Goal: Task Accomplishment & Management: Use online tool/utility

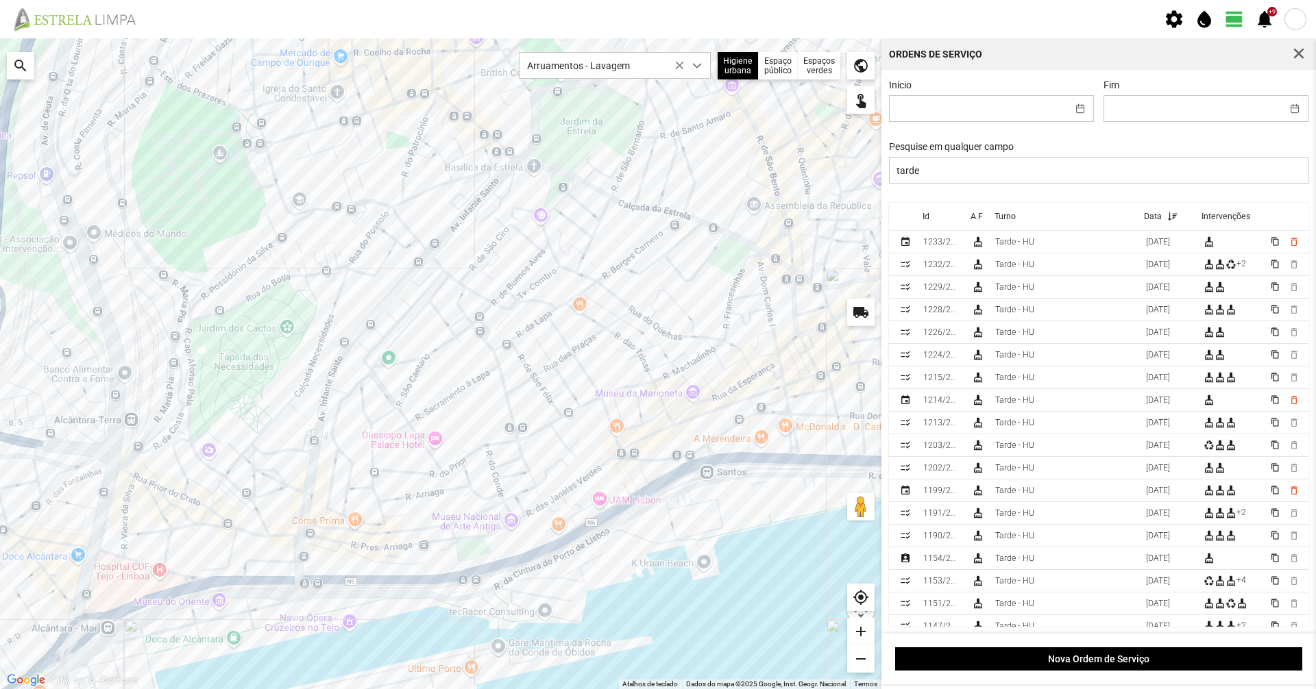
scroll to position [8, 61]
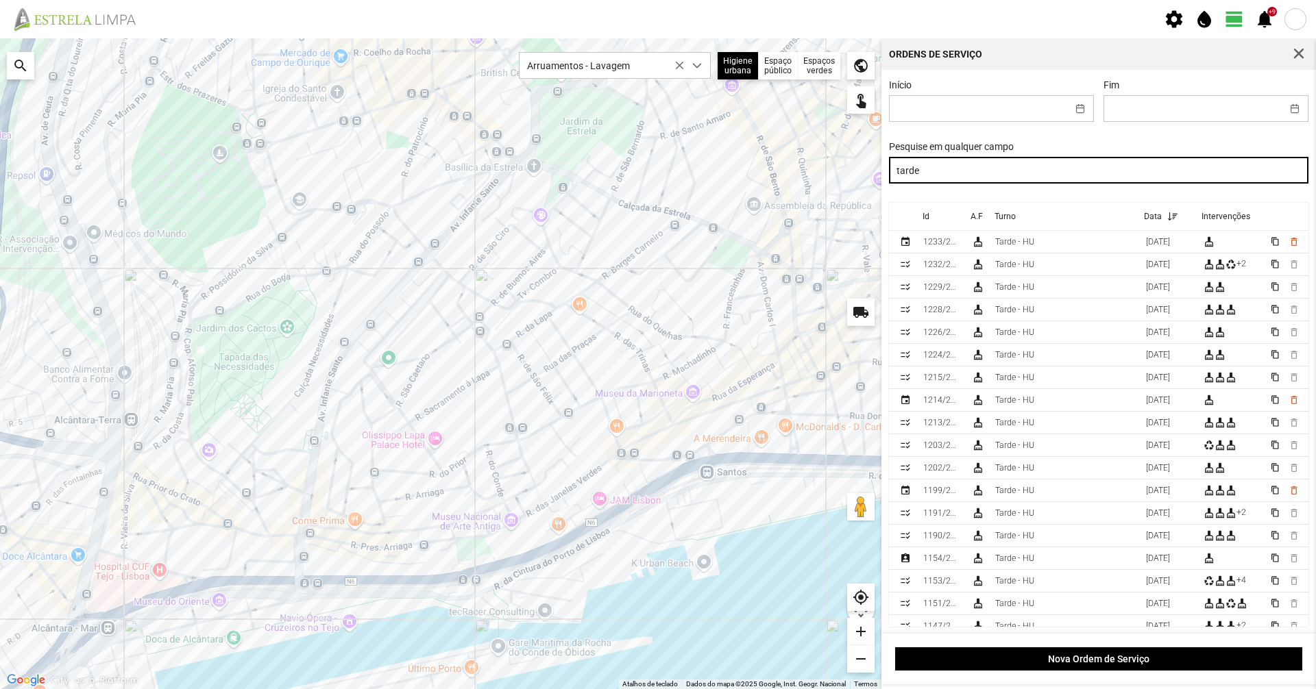
drag, startPoint x: 952, startPoint y: 177, endPoint x: 785, endPoint y: 194, distance: 168.0
click at [785, 194] on div "Para navegar no mapa com gestos de toque, toque duas vezes sem soltar no mapa e…" at bounding box center [658, 363] width 1316 height 651
type input "noite"
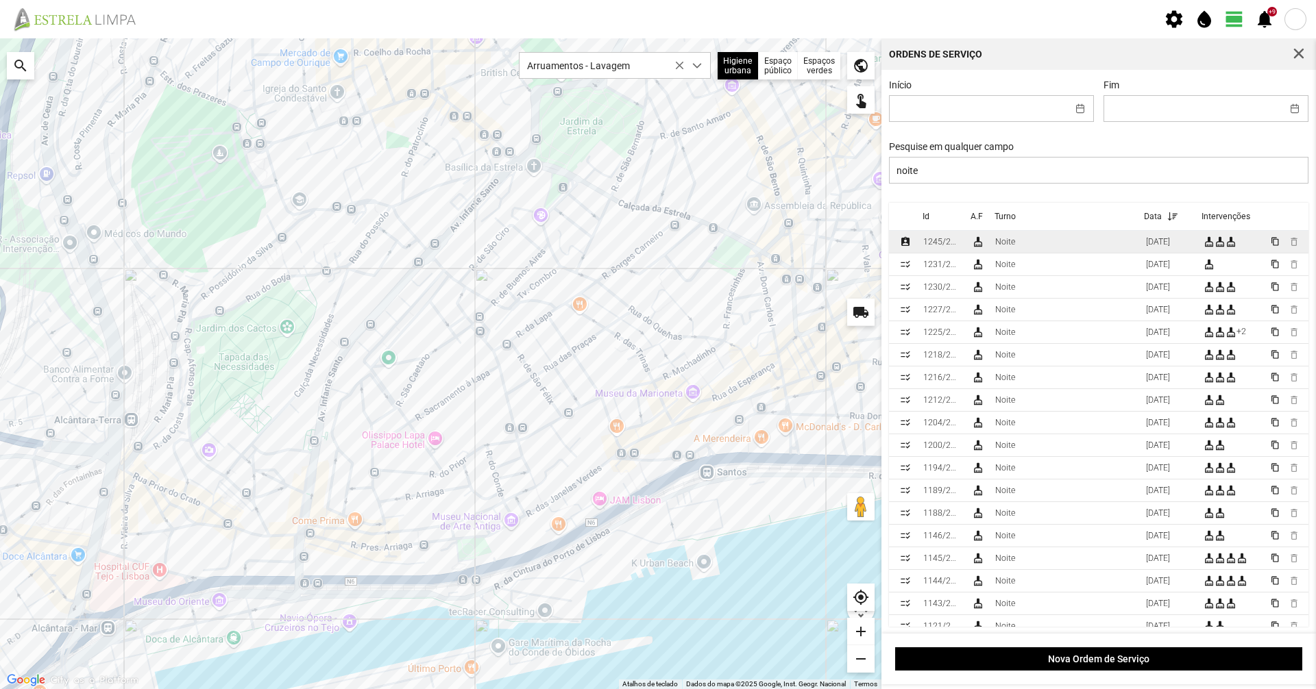
click at [1069, 249] on td "Noite" at bounding box center [1065, 242] width 151 height 23
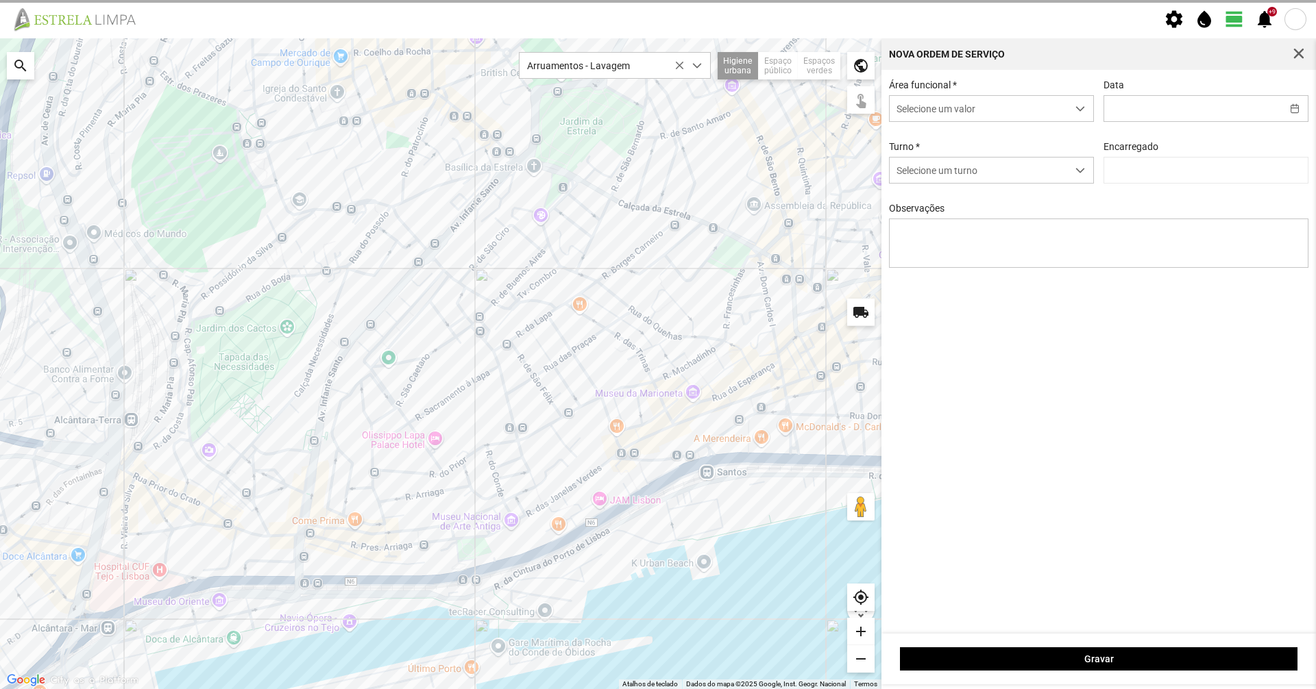
type input "[DATE]"
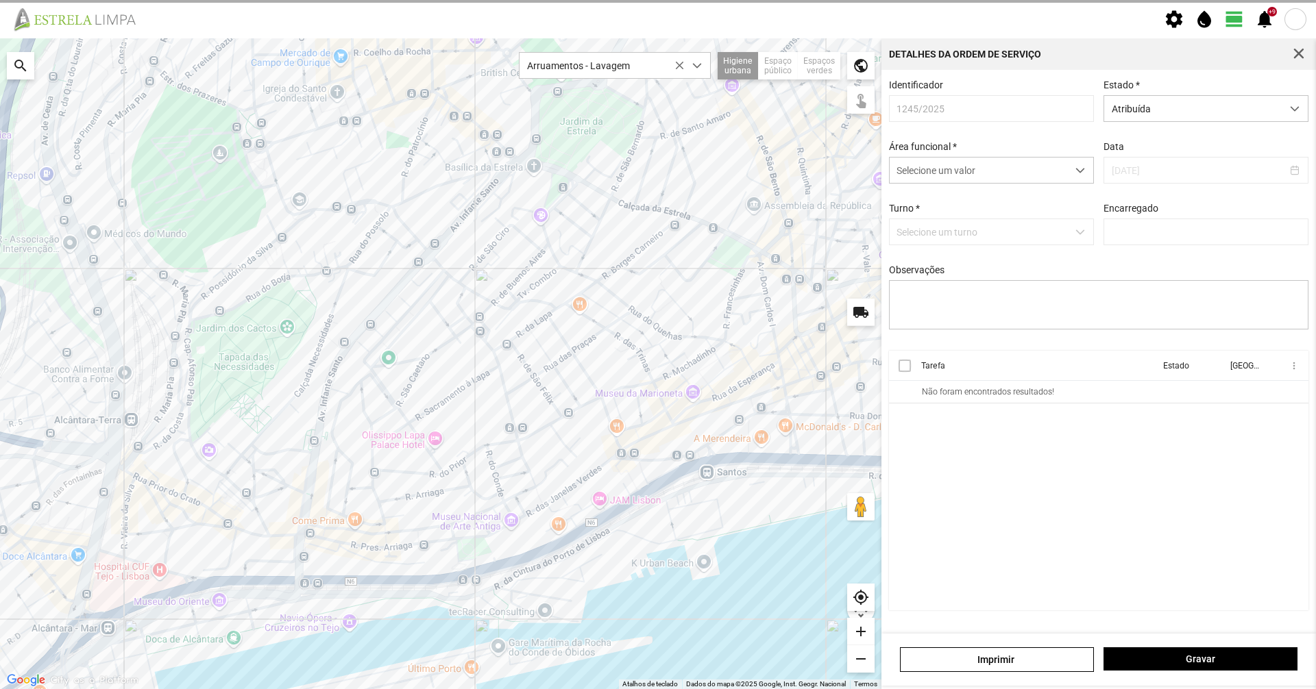
type input "[PERSON_NAME]"
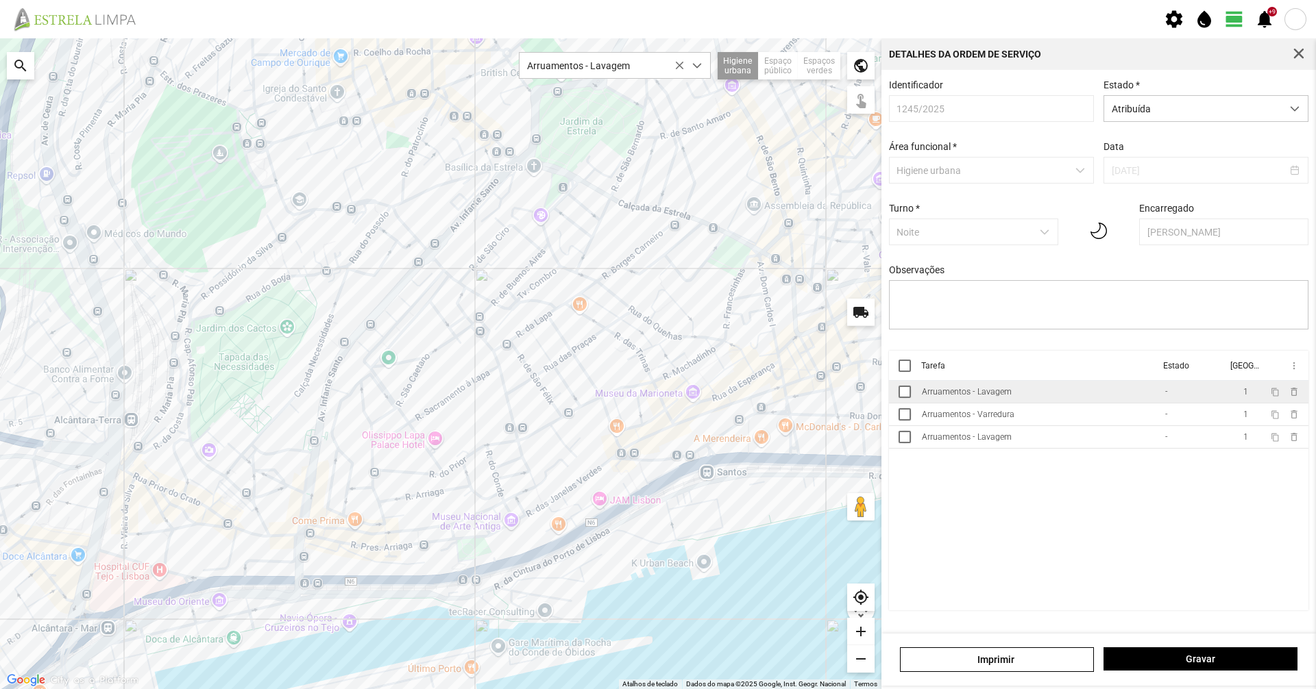
click at [1065, 398] on td "Arruamentos - Lavagem" at bounding box center [1037, 392] width 243 height 23
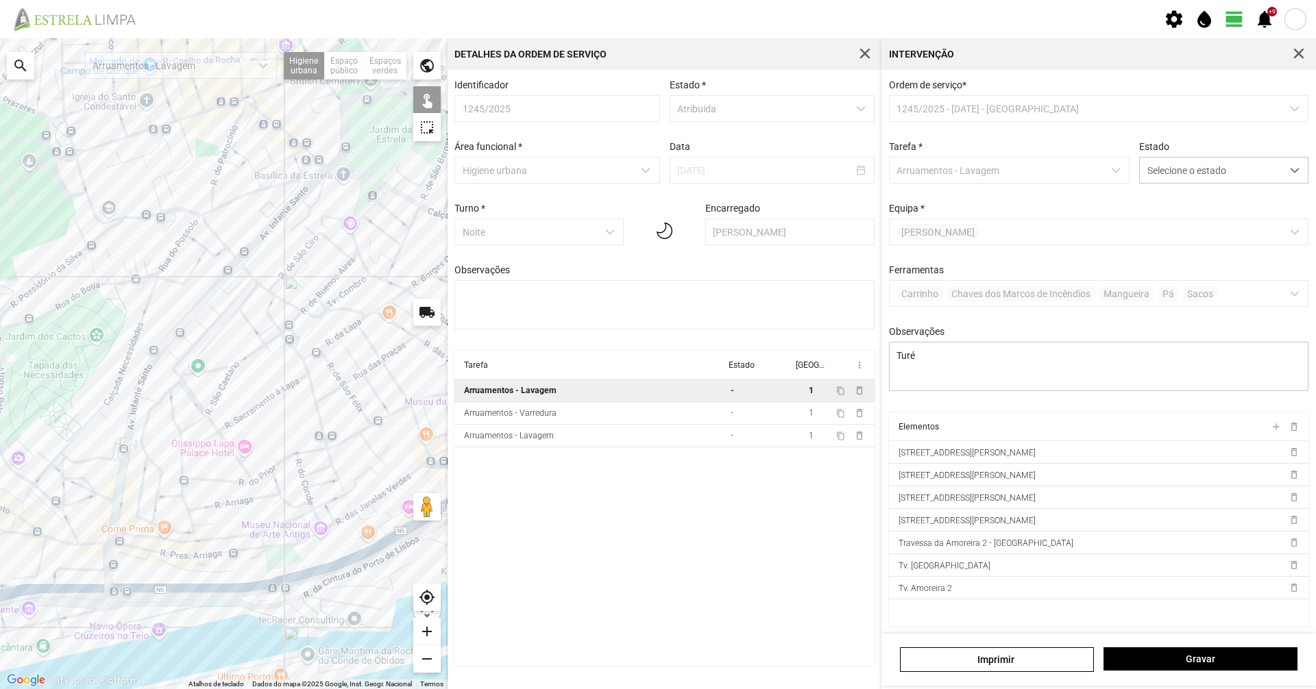
drag, startPoint x: 382, startPoint y: 241, endPoint x: 426, endPoint y: 230, distance: 45.2
click at [426, 230] on div at bounding box center [223, 363] width 447 height 651
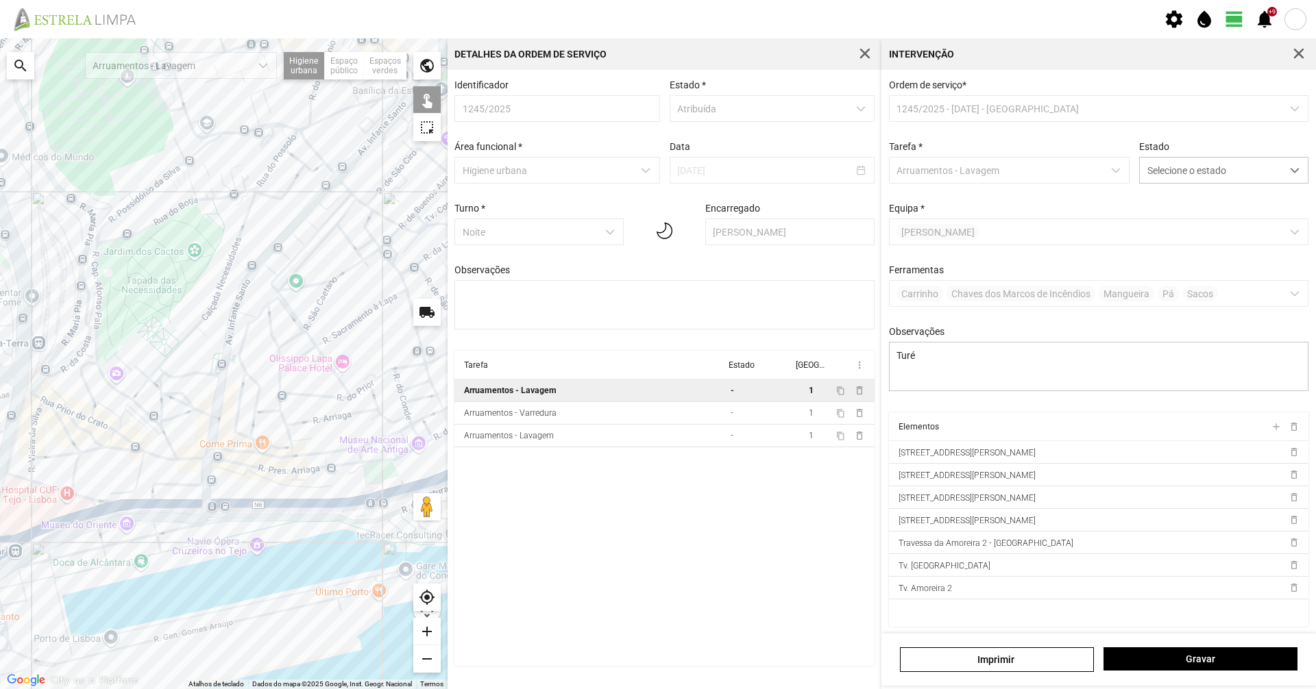
drag, startPoint x: 239, startPoint y: 249, endPoint x: 304, endPoint y: 212, distance: 74.9
click at [304, 212] on div at bounding box center [223, 363] width 447 height 651
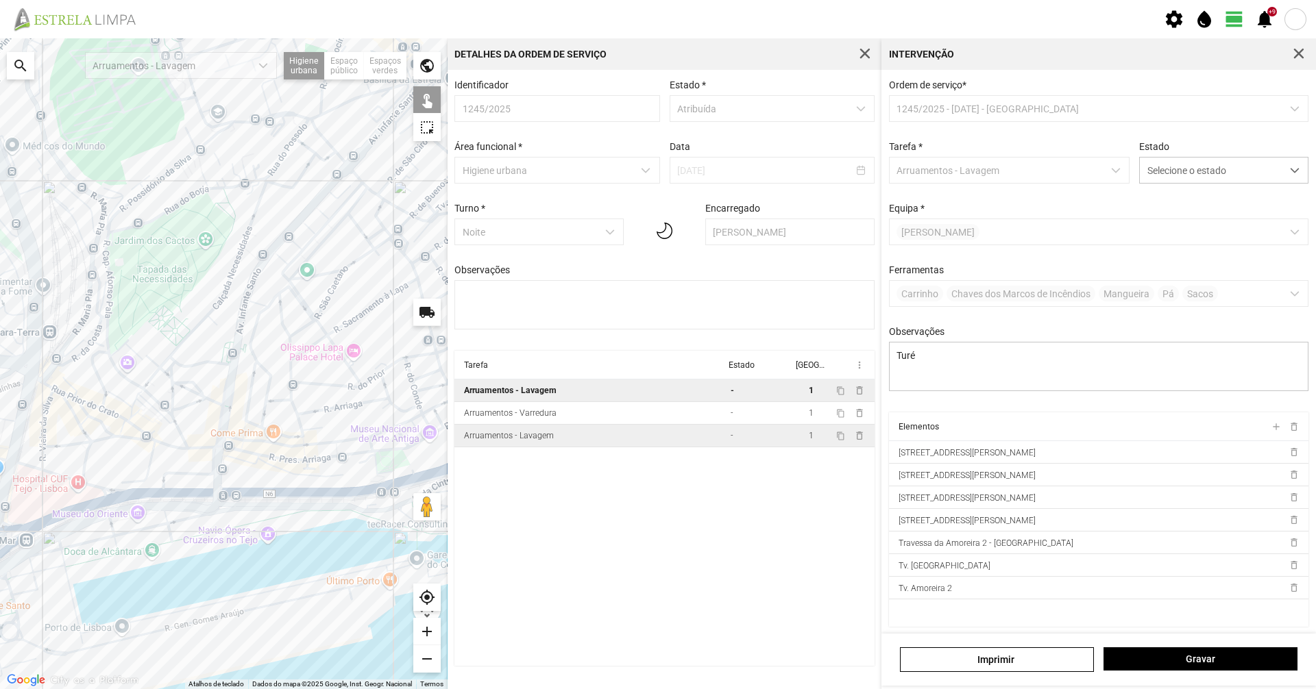
click at [591, 447] on td "Arruamentos - Lavagem" at bounding box center [589, 436] width 271 height 23
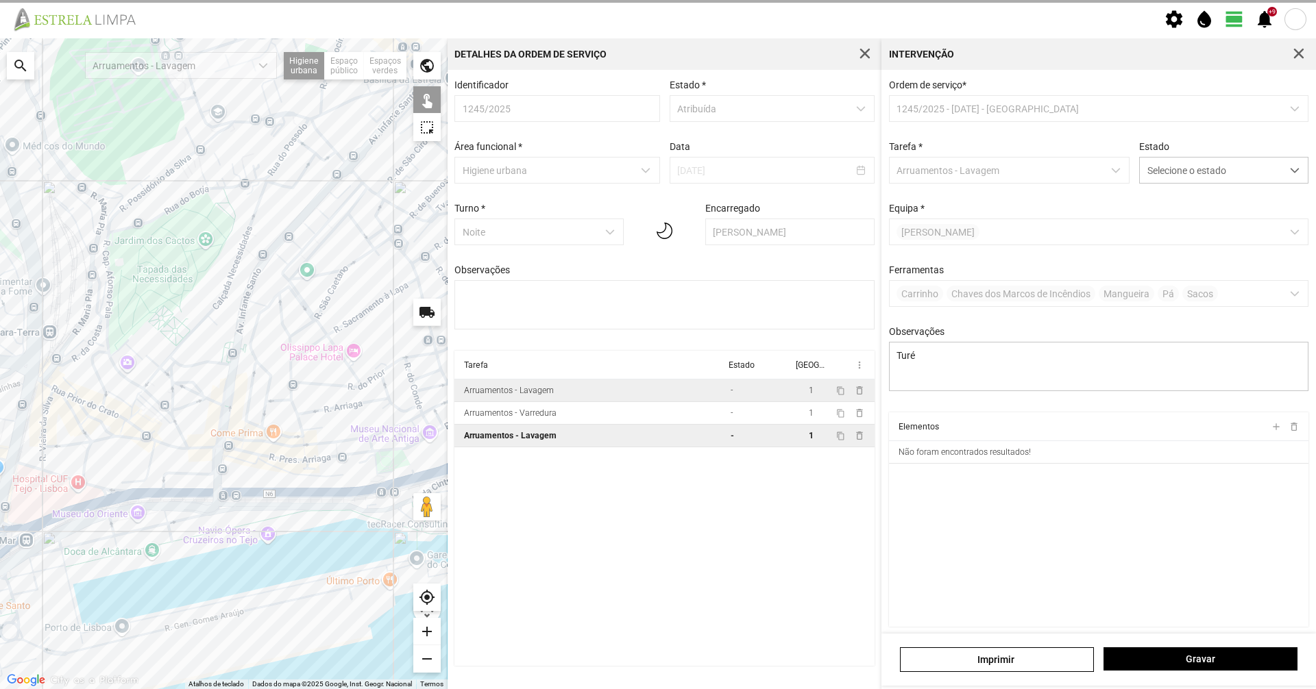
type textarea "[PERSON_NAME]"
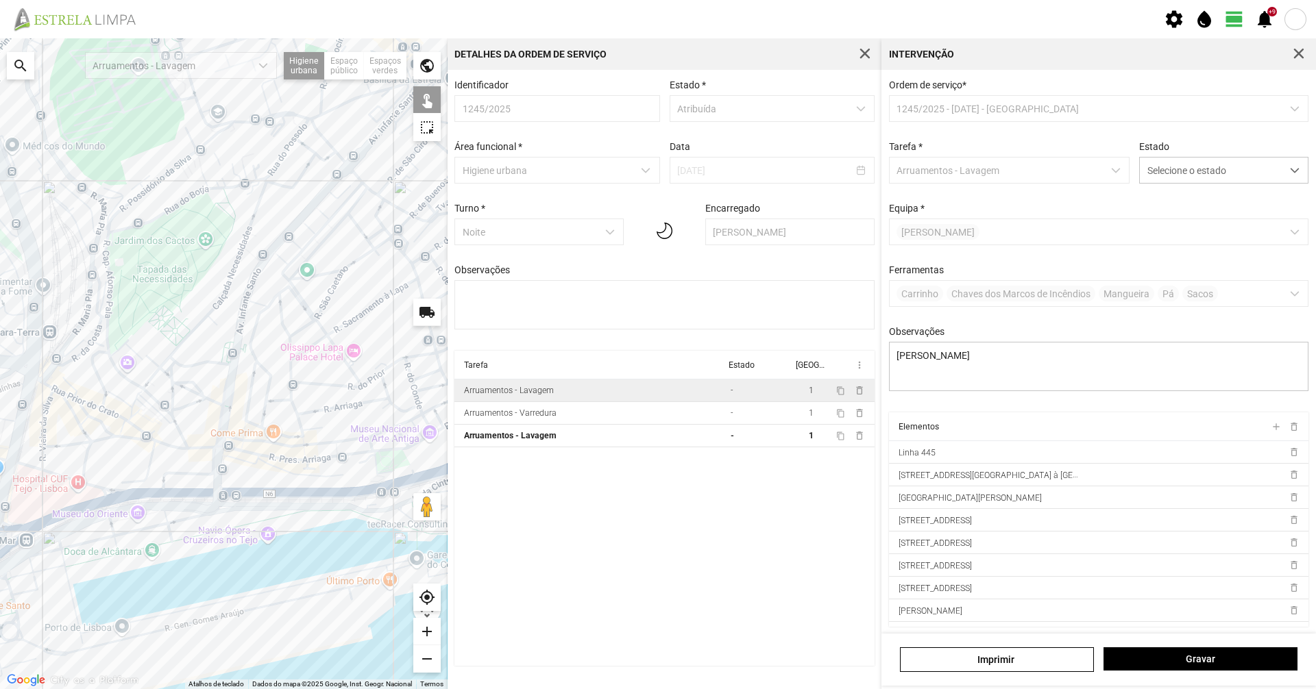
click at [364, 344] on div at bounding box center [223, 363] width 447 height 651
click at [573, 421] on td "Arruamentos - Varredura" at bounding box center [589, 413] width 271 height 23
